Goal: Task Accomplishment & Management: Manage account settings

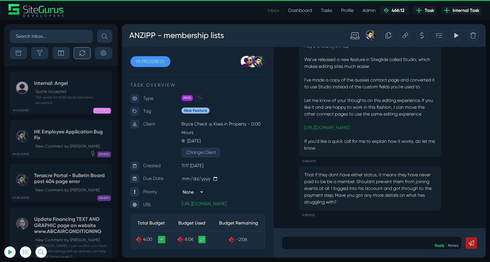
click at [81, 50] on button "button" at bounding box center [82, 53] width 17 height 12
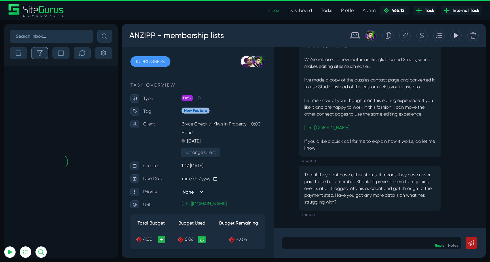
click at [32, 53] on button "button" at bounding box center [39, 53] width 17 height 12
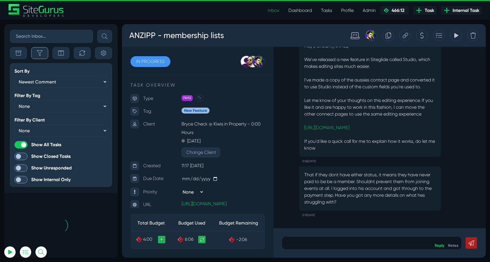
click at [38, 54] on icon "button" at bounding box center [40, 53] width 6 height 6
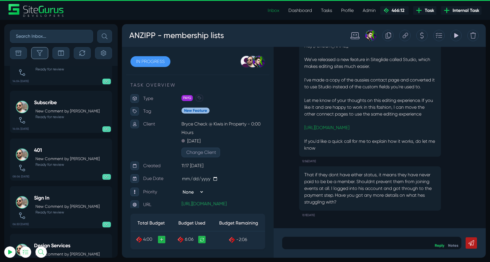
scroll to position [-9353, 0]
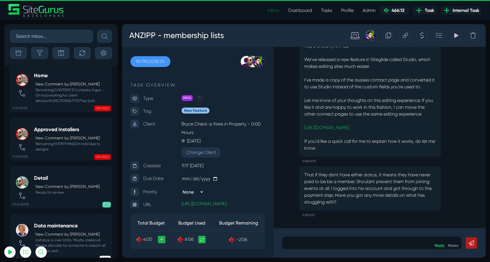
click at [273, 9] on link "Inbox" at bounding box center [273, 10] width 21 height 11
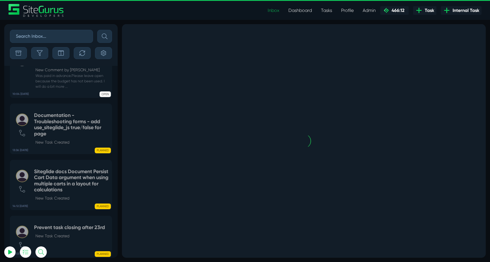
scroll to position [-1335, 0]
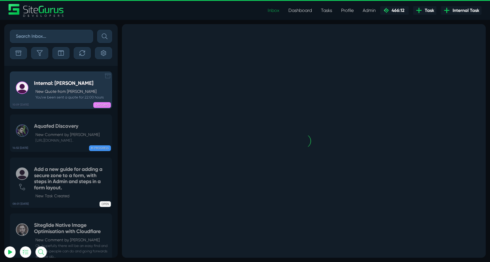
click at [45, 87] on div "Internal: Julianne New Quote from Julianne Estras You've been sent a quote for …" at bounding box center [69, 90] width 70 height 20
click at [37, 57] on button "button" at bounding box center [39, 53] width 17 height 12
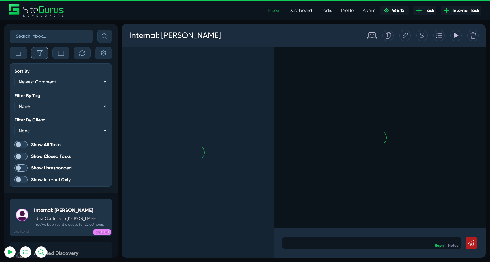
scroll to position [-1462, 0]
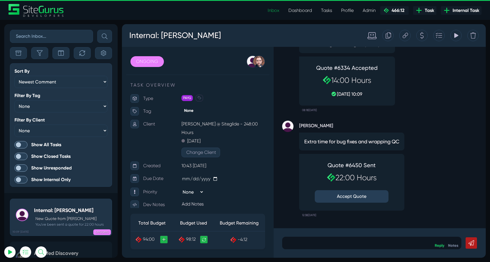
click at [23, 144] on span at bounding box center [20, 144] width 13 height 7
click at [0, 0] on input "Show All Tasks" at bounding box center [0, 0] width 0 height 0
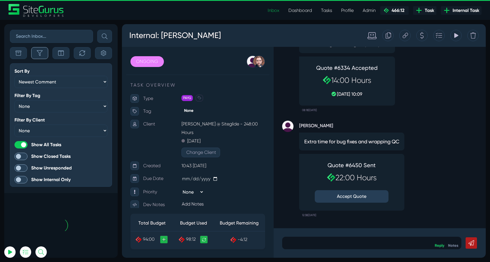
click at [42, 53] on icon "button" at bounding box center [40, 53] width 6 height 6
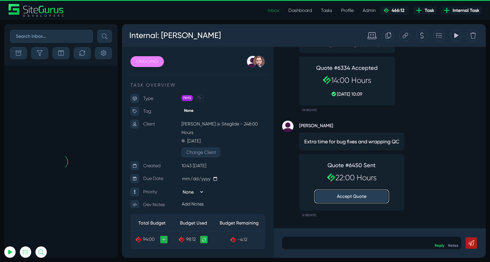
type input "[EMAIL_ADDRESS][DOMAIN_NAME]"
click at [356, 195] on button "Accept Quote" at bounding box center [352, 196] width 74 height 12
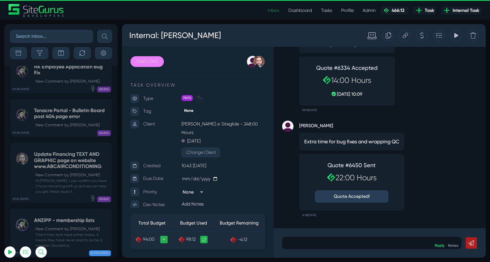
scroll to position [-22585, 0]
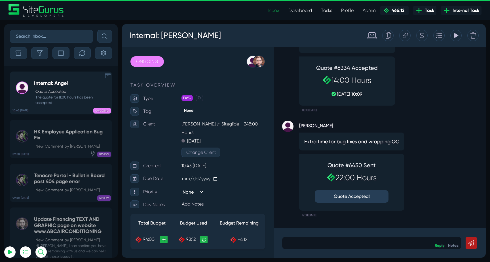
click at [47, 81] on h5 "Internal: Angel" at bounding box center [71, 83] width 75 height 6
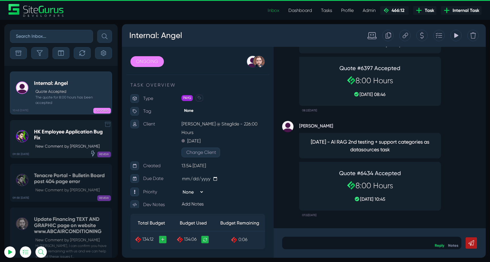
click at [79, 138] on h5 "HK Employee Application Bug Fix" at bounding box center [71, 135] width 75 height 12
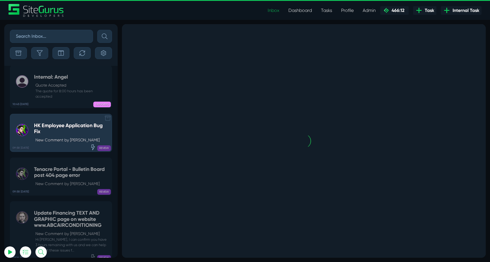
scroll to position [-22536, 0]
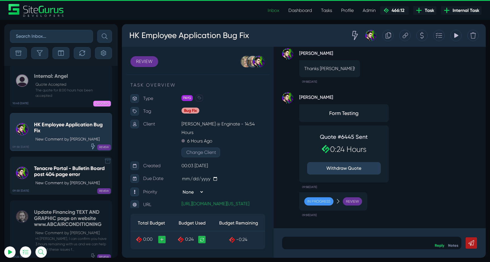
click at [64, 180] on p "New Comment by Josh Carter" at bounding box center [71, 183] width 73 height 6
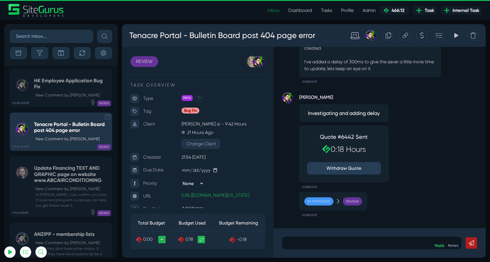
click at [64, 165] on h5 "Update Financing TEXT AND GRAPHIC page on website www.ABCAIRCONDITIONING" at bounding box center [71, 174] width 75 height 18
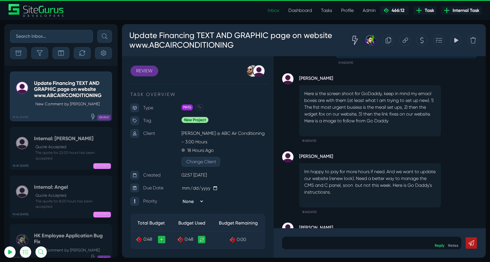
scroll to position [-136, 0]
drag, startPoint x: 319, startPoint y: 106, endPoint x: 406, endPoint y: 117, distance: 87.8
click at [406, 117] on p "Here si the screen shoot for GoDaddy, keep in mind my emaol boxes are with them…" at bounding box center [370, 107] width 132 height 34
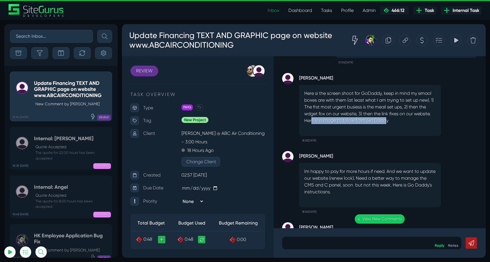
drag, startPoint x: 311, startPoint y: 119, endPoint x: 392, endPoint y: 120, distance: 80.3
click at [391, 120] on p "Here si the screen shoot for GoDaddy, keep in mind my emaol boxes are with them…" at bounding box center [370, 107] width 132 height 34
click at [392, 120] on p "Here si the screen shoot for GoDaddy, keep in mind my emaol boxes are with them…" at bounding box center [370, 107] width 132 height 34
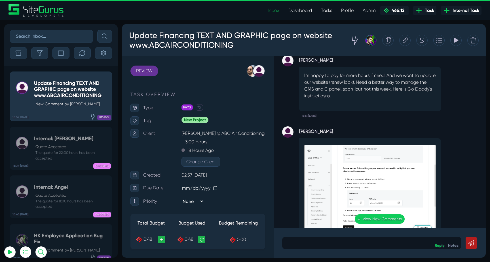
scroll to position [-40, 0]
drag, startPoint x: 365, startPoint y: 75, endPoint x: 409, endPoint y: 94, distance: 47.4
click at [409, 94] on p "Im happy to pay for more hours if need. And we want to update our website (rene…" at bounding box center [370, 85] width 132 height 27
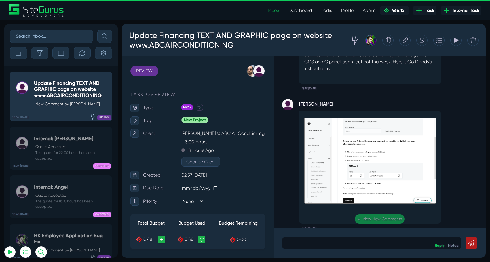
scroll to position [0, 0]
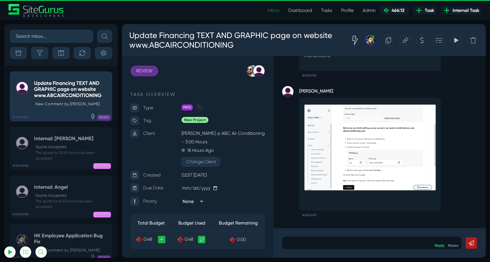
click at [385, 143] on div ".cls-1{fill-rule:evenodd;fill:url(#linear-gradient);} 0:06 Update Financing TEX…" at bounding box center [380, 142] width 212 height 172
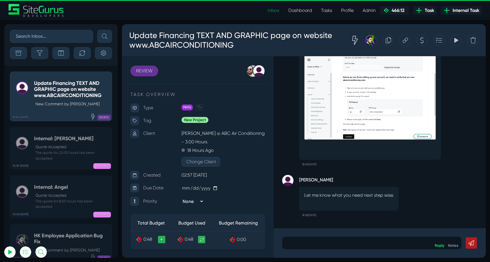
click at [397, 107] on img at bounding box center [370, 97] width 132 height 86
click at [353, 236] on body "Update Financing TEXT AND GRAPHIC page on website www.ABCAIRCONDITIONING Tracki…" at bounding box center [304, 141] width 364 height 234
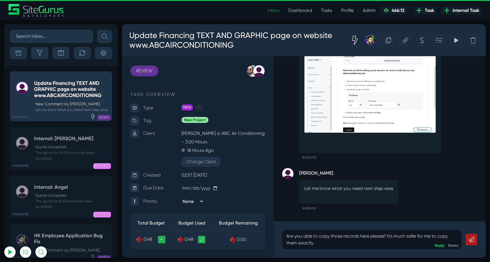
click at [469, 238] on icon at bounding box center [472, 240] width 6 height 6
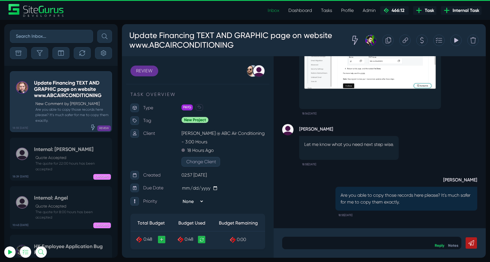
click at [369, 242] on p at bounding box center [372, 242] width 171 height 7
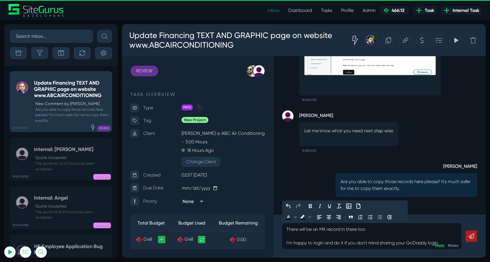
click at [470, 236] on icon at bounding box center [472, 236] width 6 height 6
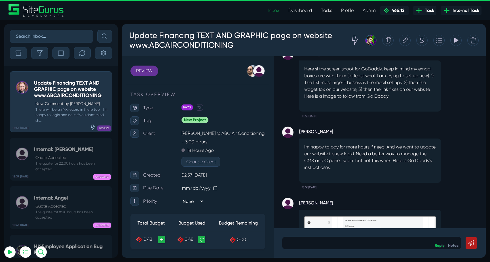
scroll to position [-278, 0]
drag, startPoint x: 332, startPoint y: 161, endPoint x: 367, endPoint y: 161, distance: 34.9
click at [367, 161] on p "Im happy to pay for more hours if need. And we want to update our website (rene…" at bounding box center [370, 157] width 132 height 27
drag, startPoint x: 358, startPoint y: 161, endPoint x: 398, endPoint y: 168, distance: 40.6
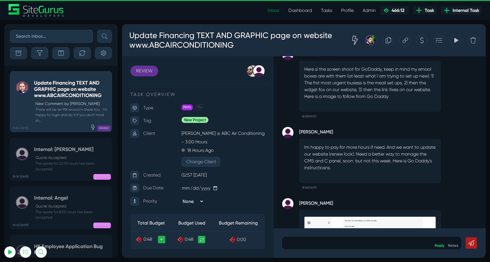
click at [398, 168] on p "Im happy to pay for more hours if need. And we want to update our website (rene…" at bounding box center [370, 157] width 132 height 27
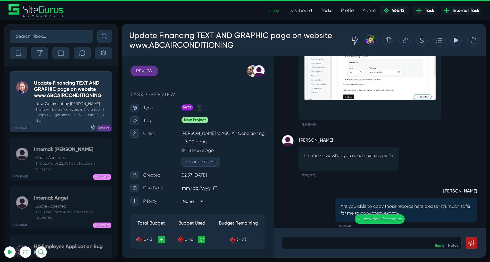
scroll to position [0, 0]
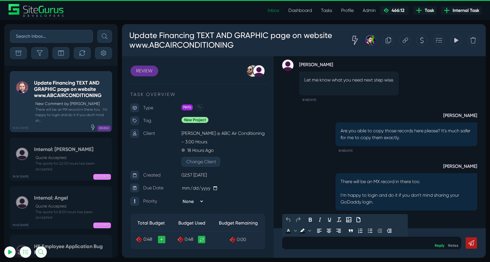
click at [353, 234] on body "Update Financing TEXT AND GRAPHIC page on website www.ABCAIRCONDITIONING Tracki…" at bounding box center [304, 141] width 364 height 234
click at [350, 244] on p at bounding box center [372, 242] width 171 height 7
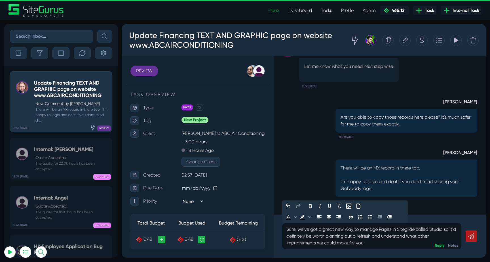
click at [472, 238] on icon at bounding box center [472, 236] width 6 height 6
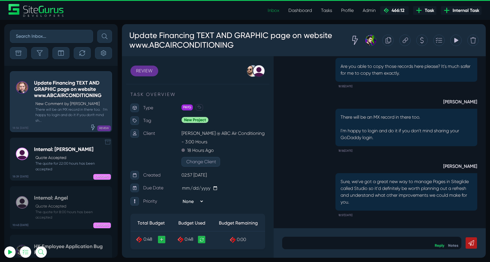
click at [68, 146] on div "Internal: Julianne Quote Accepted The quote for 22:00 hours has been accepted" at bounding box center [71, 158] width 75 height 25
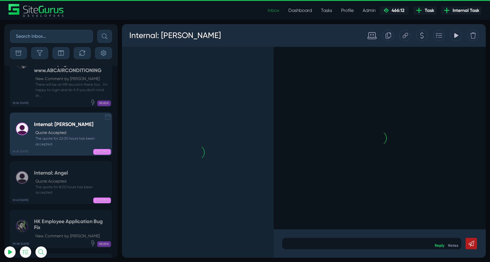
scroll to position [-22590, 0]
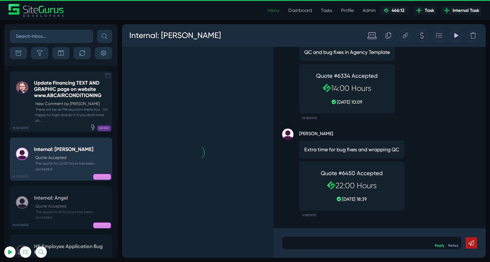
click at [66, 120] on small "There will be an MX record in there too. I'm happy to login and do it if you do…" at bounding box center [71, 115] width 75 height 16
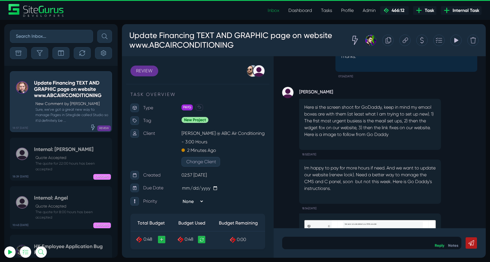
scroll to position [-294, 0]
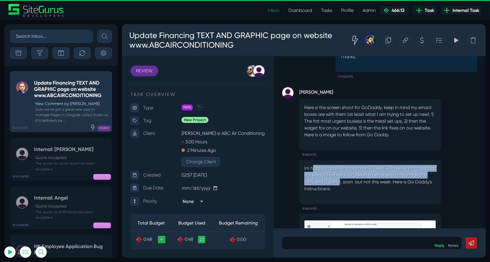
drag, startPoint x: 314, startPoint y: 169, endPoint x: 373, endPoint y: 185, distance: 61.2
click at [373, 184] on p "Im happy to pay for more hours if need. And we want to update our website (rene…" at bounding box center [370, 178] width 132 height 27
click at [373, 185] on p "Im happy to pay for more hours if need. And we want to update our website (rene…" at bounding box center [370, 178] width 132 height 27
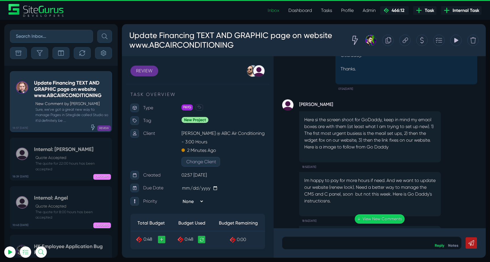
scroll to position [-307, 0]
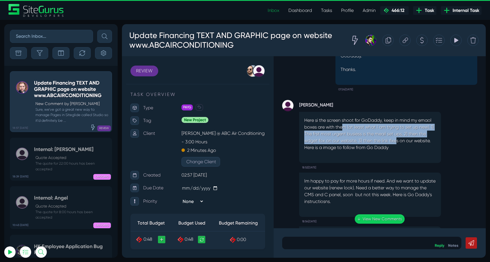
drag, startPoint x: 342, startPoint y: 125, endPoint x: 399, endPoint y: 144, distance: 60.2
click at [399, 143] on p "Here si the screen shoot for GoDaddy, keep in mind my emaol boxes are with them…" at bounding box center [370, 134] width 132 height 34
click at [399, 144] on p "Here si the screen shoot for GoDaddy, keep in mind my emaol boxes are with them…" at bounding box center [370, 134] width 132 height 34
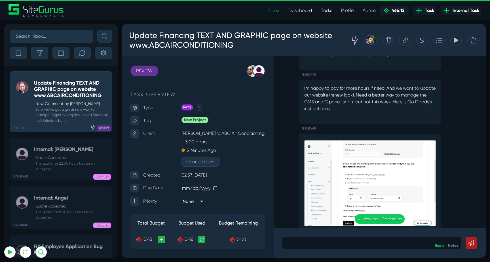
scroll to position [-213, 0]
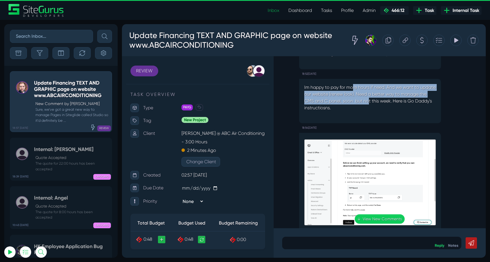
drag, startPoint x: 354, startPoint y: 87, endPoint x: 400, endPoint y: 103, distance: 49.4
click at [400, 103] on p "Im happy to pay for more hours if need. And we want to update our website (rene…" at bounding box center [370, 97] width 132 height 27
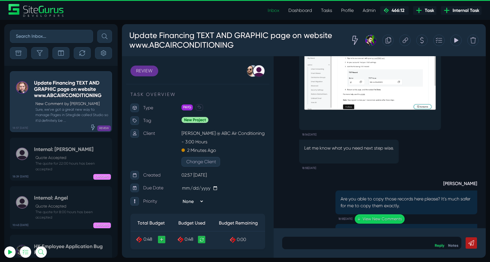
scroll to position [0, 0]
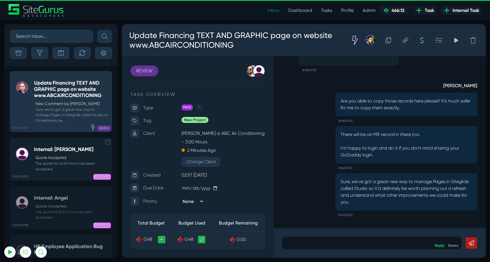
click at [54, 146] on link "18:39 01 Oct Internal: Julianne Quote Accepted The quote for 22:00 hours has be…" at bounding box center [61, 159] width 102 height 43
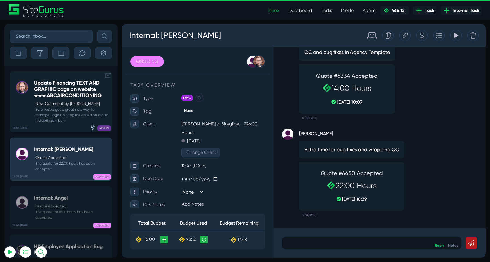
click at [57, 116] on small "Sure, we've got a great new way to manage Pages in Siteglide called Studio so i…" at bounding box center [71, 115] width 75 height 16
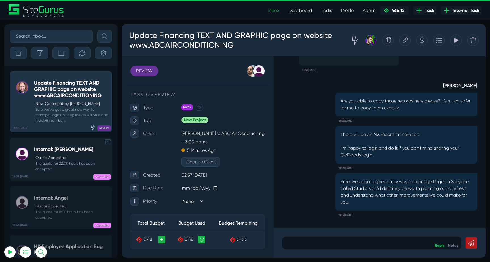
click at [76, 154] on div "Internal: Julianne Quote Accepted The quote for 22:00 hours has been accepted" at bounding box center [71, 158] width 75 height 25
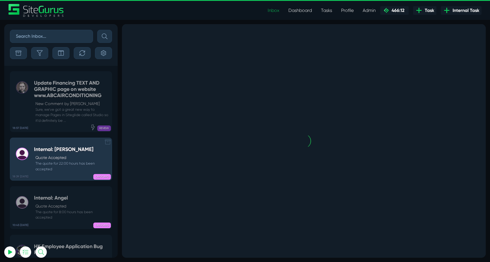
scroll to position [-22590, 0]
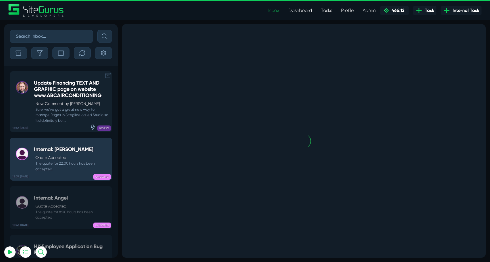
click at [65, 99] on div "Update Financing TEXT AND GRAPHIC page on website www.ABCAIRCONDITIONING New Co…" at bounding box center [71, 101] width 75 height 43
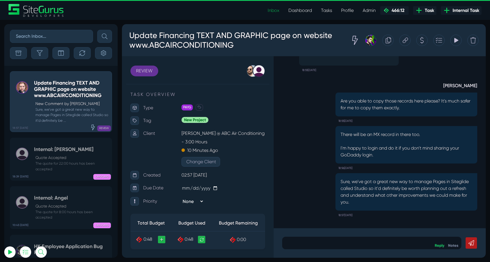
click at [206, 132] on p "Karon Smedley @ ABC Air Conditioning - 3:00 Hours" at bounding box center [224, 137] width 84 height 17
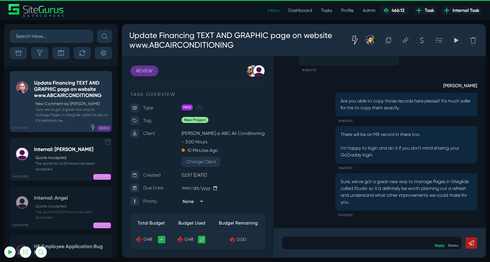
click at [32, 159] on link "18:39 01 Oct Internal: Julianne Quote Accepted The quote for 22:00 hours has be…" at bounding box center [61, 159] width 102 height 43
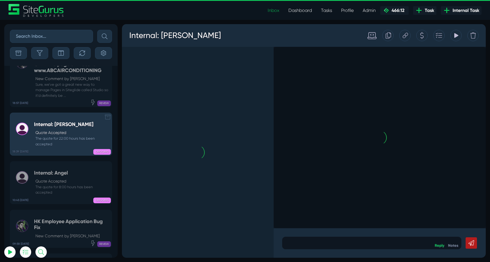
scroll to position [-22590, 0]
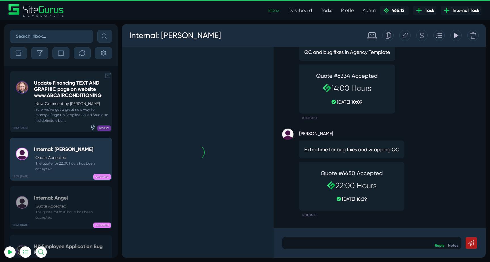
click at [65, 89] on h5 "Update Financing TEXT AND GRAPHIC page on website www.ABCAIRCONDITIONING" at bounding box center [71, 89] width 75 height 18
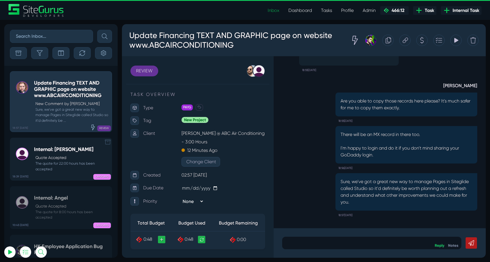
click at [87, 154] on div "Internal: Julianne Quote Accepted The quote for 22:00 hours has been accepted" at bounding box center [71, 158] width 75 height 25
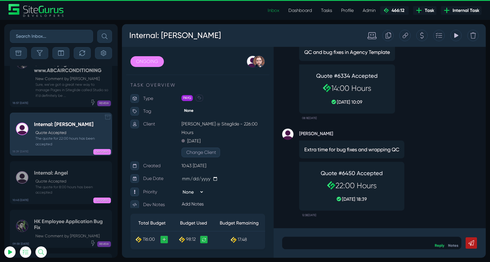
scroll to position [-22590, 0]
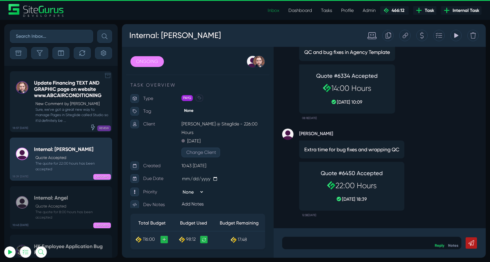
click at [75, 94] on h5 "Update Financing TEXT AND GRAPHIC page on website www.ABCAIRCONDITIONING" at bounding box center [71, 89] width 75 height 18
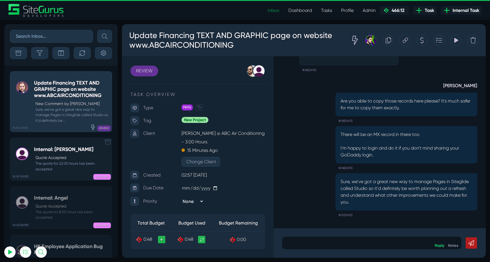
click at [72, 170] on small "The quote for 22:00 hours has been accepted" at bounding box center [71, 166] width 75 height 11
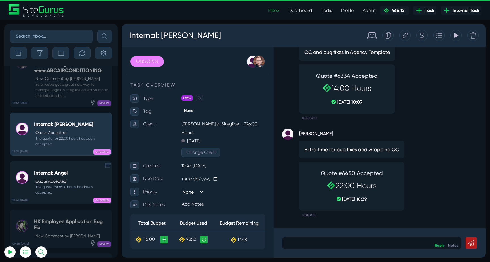
scroll to position [-22590, 0]
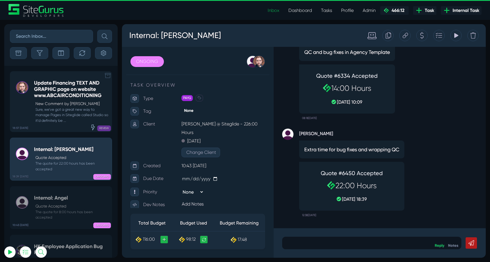
click at [44, 98] on h5 "Update Financing TEXT AND GRAPHIC page on website www.ABCAIRCONDITIONING" at bounding box center [71, 89] width 75 height 18
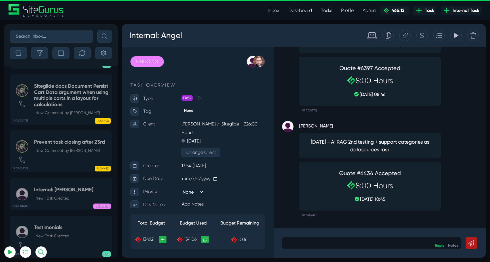
scroll to position [-22531, 0]
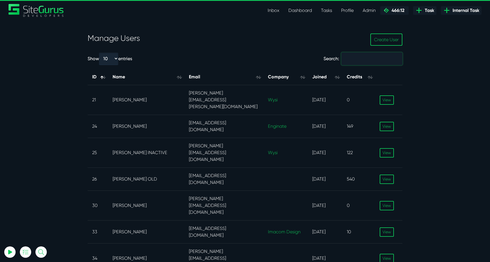
click at [381, 58] on input "Search:" at bounding box center [372, 58] width 61 height 12
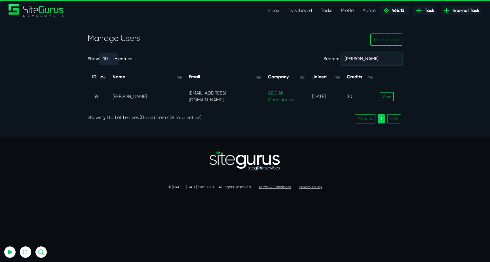
type input "karon"
drag, startPoint x: 243, startPoint y: 98, endPoint x: 189, endPoint y: 98, distance: 54.2
click at [189, 98] on td "smedleykaron@gmail.com" at bounding box center [223, 96] width 79 height 23
copy td "smedleykaron@gmail.com"
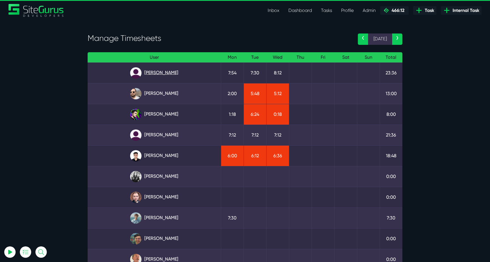
type input "[EMAIL_ADDRESS][DOMAIN_NAME]"
click at [163, 73] on link "[PERSON_NAME]" at bounding box center [154, 72] width 124 height 11
click at [167, 113] on link "[PERSON_NAME]" at bounding box center [154, 114] width 124 height 11
click at [165, 135] on link "[PERSON_NAME]" at bounding box center [154, 134] width 124 height 11
click at [163, 156] on link "[PERSON_NAME]" at bounding box center [154, 155] width 124 height 11
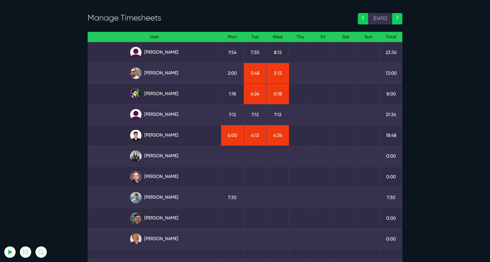
scroll to position [21, 0]
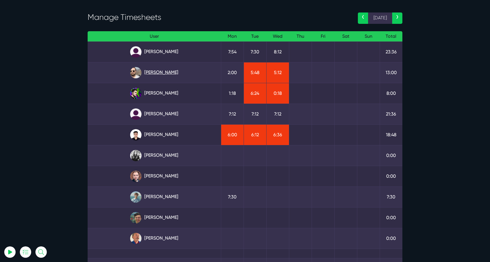
click at [169, 72] on link "[PERSON_NAME]" at bounding box center [154, 72] width 124 height 11
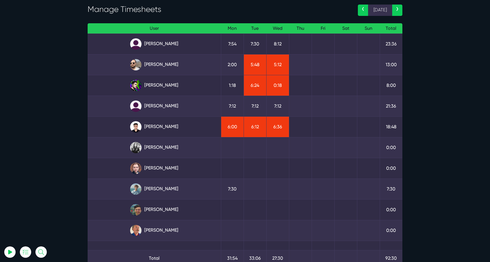
scroll to position [30, 0]
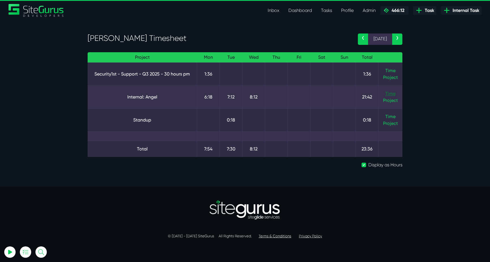
click at [389, 94] on link "Time" at bounding box center [391, 93] width 10 height 5
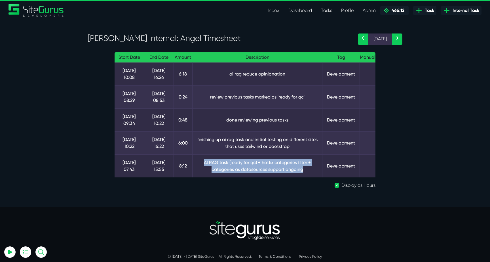
drag, startPoint x: 214, startPoint y: 163, endPoint x: 306, endPoint y: 169, distance: 93.0
click at [306, 169] on td "AI RAG task (ready for qc) + hotfix categories filter + categories as datasourc…" at bounding box center [257, 165] width 130 height 23
drag, startPoint x: 279, startPoint y: 162, endPoint x: 313, endPoint y: 169, distance: 34.8
click at [313, 169] on td "AI RAG task (ready for qc) + hotfix categories filter + categories as datasourc…" at bounding box center [257, 165] width 130 height 23
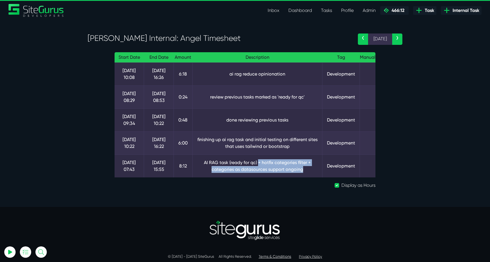
click at [313, 169] on td "AI RAG task (ready for qc) + hotfix categories filter + categories as datasourc…" at bounding box center [257, 165] width 130 height 23
drag, startPoint x: 244, startPoint y: 171, endPoint x: 324, endPoint y: 171, distance: 80.3
click at [319, 171] on td "AI RAG task (ready for qc) + hotfix categories filter + categories as datasourc…" at bounding box center [257, 165] width 130 height 23
click at [324, 171] on td "Development" at bounding box center [341, 165] width 37 height 23
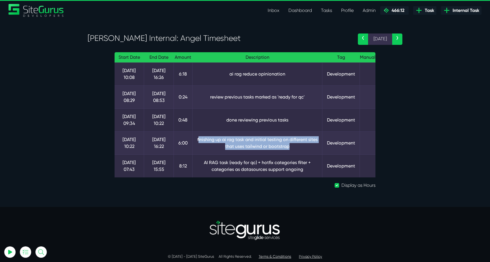
drag, startPoint x: 199, startPoint y: 142, endPoint x: 307, endPoint y: 148, distance: 108.3
click at [307, 147] on td "finishing up ai rag task and initial testing on different sites that uses tailw…" at bounding box center [257, 142] width 130 height 23
click at [307, 148] on td "finishing up ai rag task and initial testing on different sites that uses tailw…" at bounding box center [257, 142] width 130 height 23
drag, startPoint x: 262, startPoint y: 142, endPoint x: 300, endPoint y: 145, distance: 37.9
click at [300, 145] on td "finishing up ai rag task and initial testing on different sites that uses tailw…" at bounding box center [257, 142] width 130 height 23
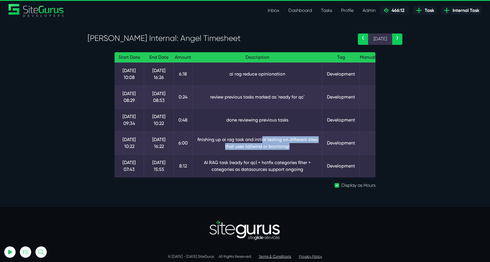
click at [300, 145] on td "finishing up ai rag task and initial testing on different sites that uses tailw…" at bounding box center [257, 142] width 130 height 23
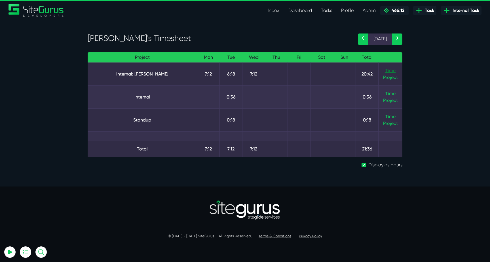
click at [388, 72] on link "Time" at bounding box center [391, 70] width 10 height 5
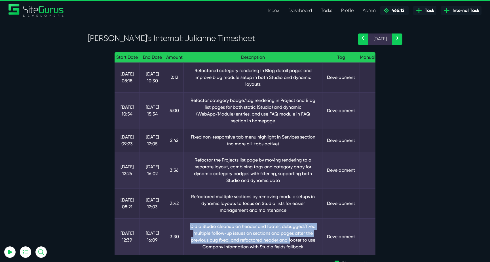
drag, startPoint x: 190, startPoint y: 219, endPoint x: 289, endPoint y: 232, distance: 100.4
click at [289, 232] on td "Did a Studio cleanup on header and footer, debugged/fixed multiple follow-up is…" at bounding box center [253, 236] width 139 height 37
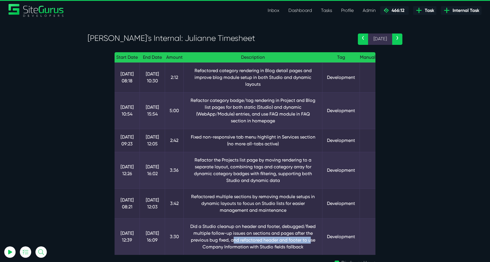
drag, startPoint x: 252, startPoint y: 232, endPoint x: 310, endPoint y: 239, distance: 58.1
click at [310, 238] on td "Did a Studio cleanup on header and footer, debugged/fixed multiple follow-up is…" at bounding box center [253, 236] width 139 height 37
click at [310, 239] on td "Did a Studio cleanup on header and footer, debugged/fixed multiple follow-up is…" at bounding box center [253, 236] width 139 height 37
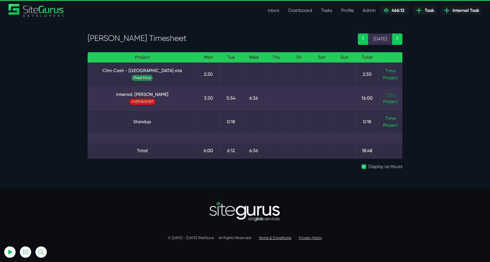
click at [392, 94] on link "Time" at bounding box center [391, 94] width 10 height 5
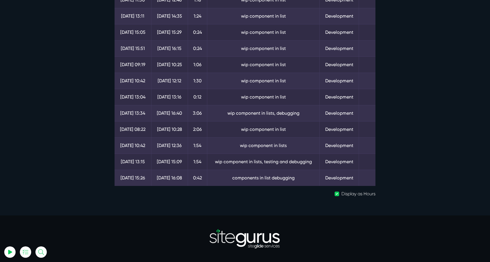
scroll to position [86, 0]
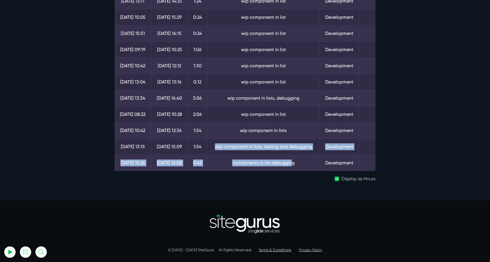
drag, startPoint x: 264, startPoint y: 151, endPoint x: 292, endPoint y: 163, distance: 30.1
click at [292, 163] on tbody "[DATE] 11:30 [DATE] 12:48 1:18 wip component in list Development [DATE] 13:11 […" at bounding box center [245, 74] width 261 height 194
click at [292, 163] on td "components in list debugging" at bounding box center [263, 163] width 112 height 16
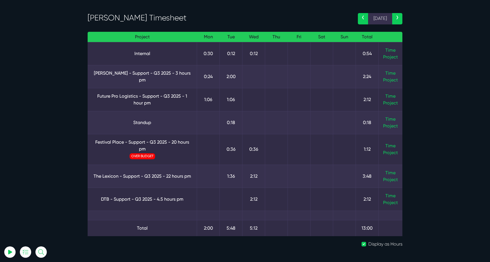
scroll to position [27, 0]
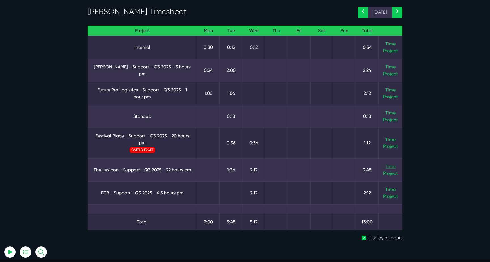
type input "luke@sitegurus.io"
click at [393, 165] on link "Time" at bounding box center [391, 166] width 10 height 5
click at [389, 190] on link "Time" at bounding box center [391, 189] width 10 height 5
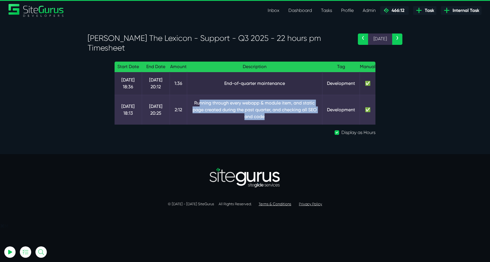
drag, startPoint x: 198, startPoint y: 103, endPoint x: 298, endPoint y: 117, distance: 100.6
click at [298, 117] on td "Running through every webapp & module item, and static page created during the …" at bounding box center [255, 110] width 136 height 30
drag, startPoint x: 199, startPoint y: 112, endPoint x: 296, endPoint y: 116, distance: 97.4
click at [296, 116] on td "Running through every webapp & module item, and static page created during the …" at bounding box center [255, 110] width 136 height 30
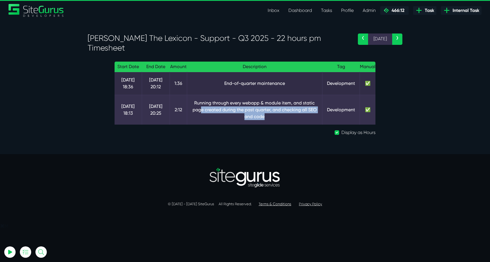
click at [296, 116] on td "Running through every webapp & module item, and static page created during the …" at bounding box center [255, 110] width 136 height 30
